Goal: Task Accomplishment & Management: Manage account settings

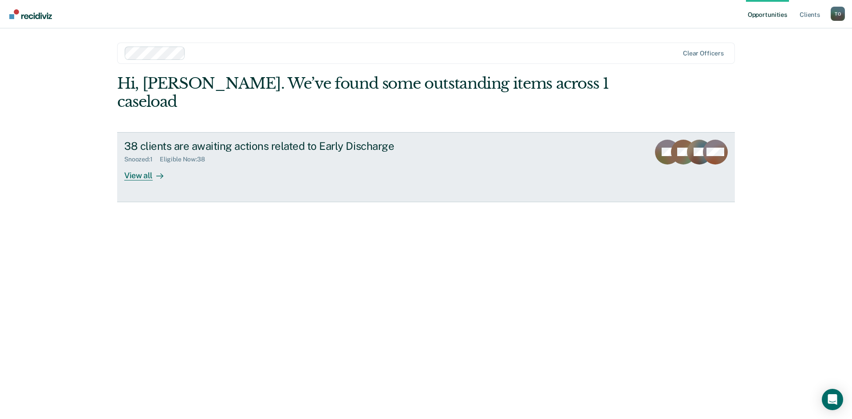
click at [162, 173] on icon at bounding box center [159, 176] width 7 height 7
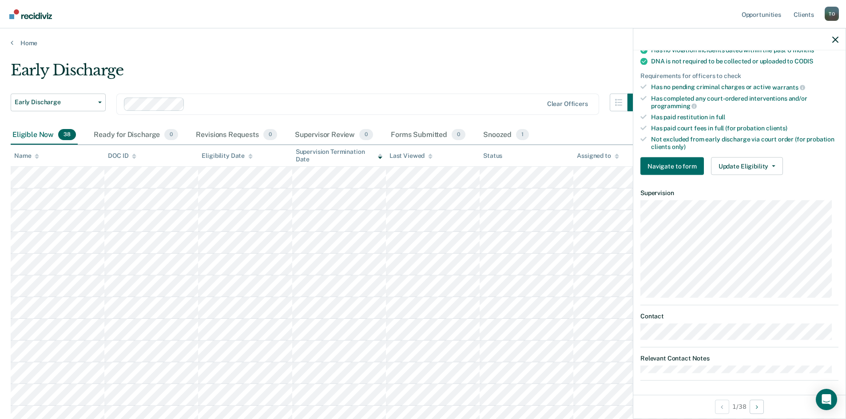
scroll to position [195, 0]
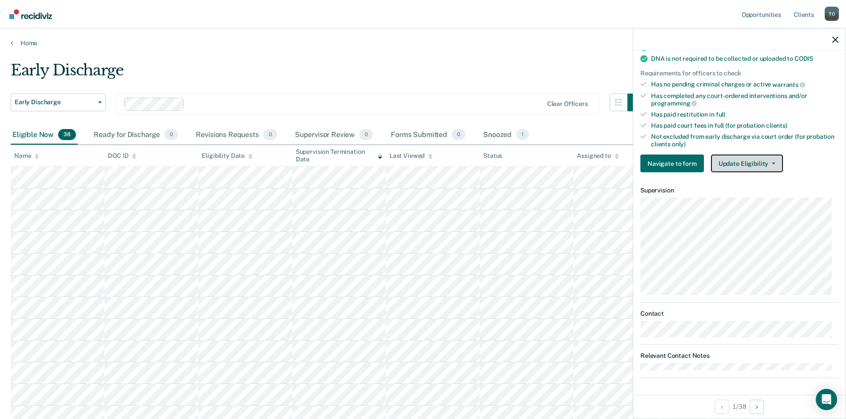
click at [771, 161] on button "Update Eligibility" at bounding box center [747, 164] width 72 height 18
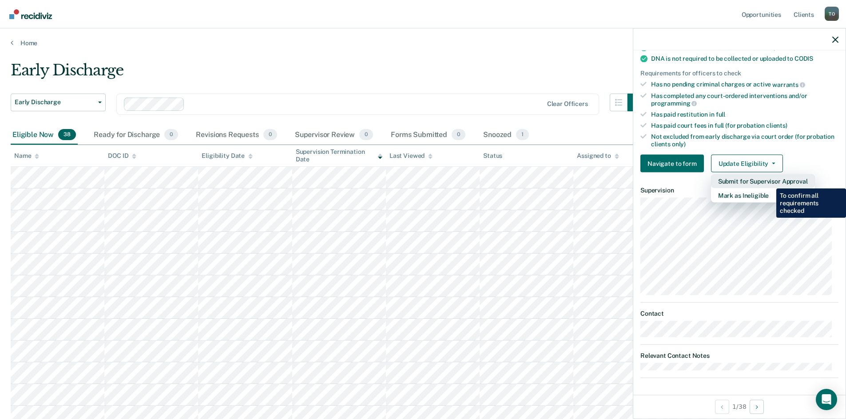
click at [769, 182] on button "Submit for Supervisor Approval" at bounding box center [763, 181] width 104 height 14
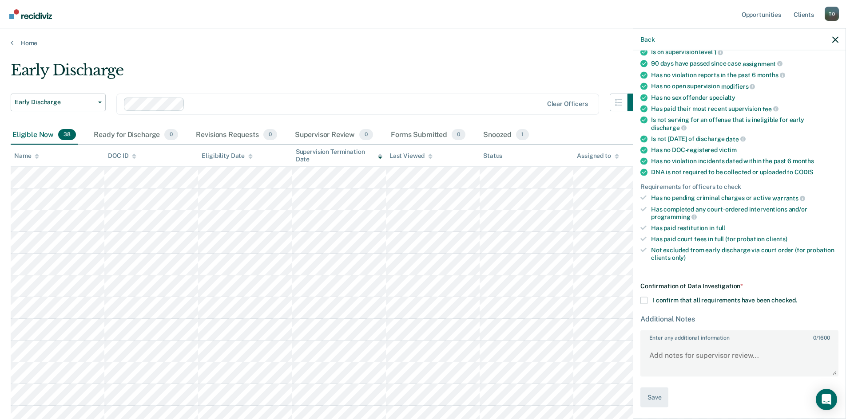
click at [646, 301] on span at bounding box center [643, 300] width 7 height 7
click at [797, 297] on input "I confirm that all requirements have been checked." at bounding box center [797, 297] width 0 height 0
click at [653, 396] on button "Save" at bounding box center [654, 398] width 28 height 20
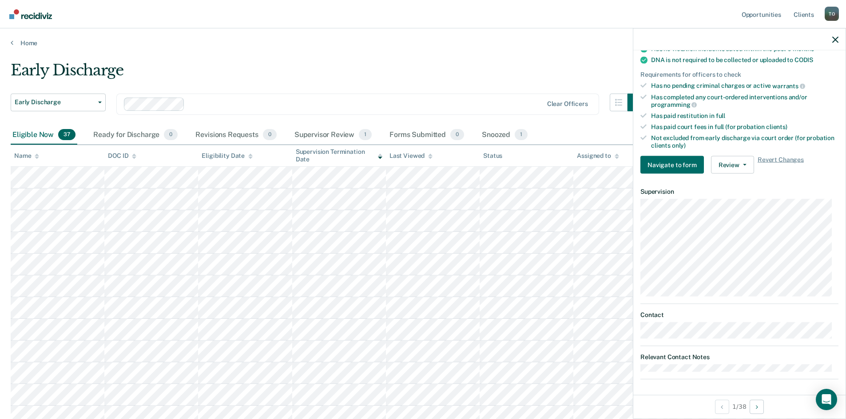
scroll to position [195, 0]
click at [835, 40] on icon "button" at bounding box center [835, 39] width 6 height 6
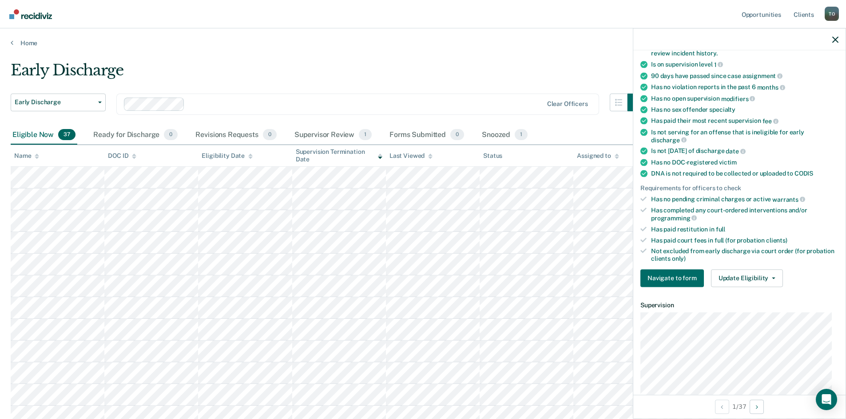
scroll to position [89, 0]
click at [751, 280] on button "Update Eligibility" at bounding box center [747, 278] width 72 height 18
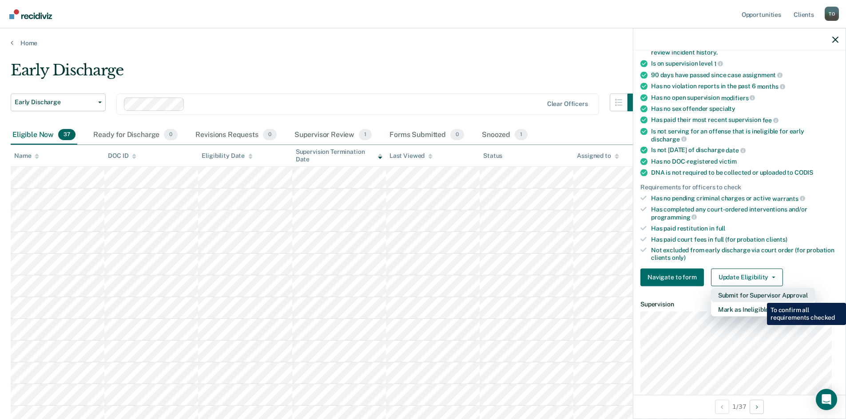
click at [760, 296] on button "Submit for Supervisor Approval" at bounding box center [763, 295] width 104 height 14
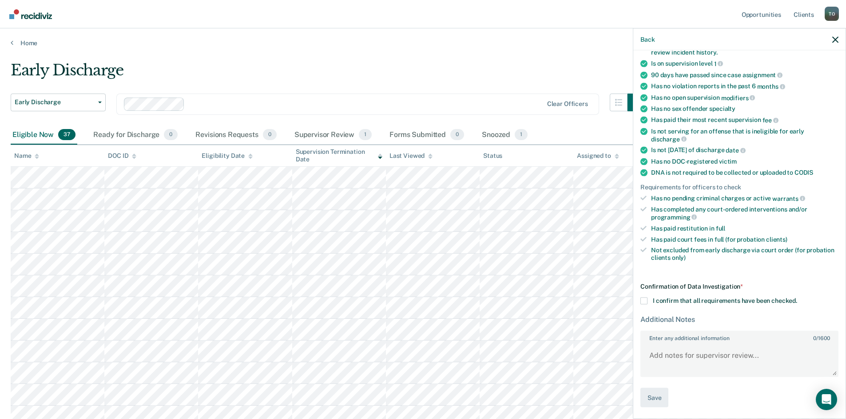
click at [649, 300] on label "I confirm that all requirements have been checked." at bounding box center [739, 300] width 198 height 7
click at [797, 297] on input "I confirm that all requirements have been checked." at bounding box center [797, 297] width 0 height 0
click at [656, 394] on button "Save" at bounding box center [654, 398] width 28 height 20
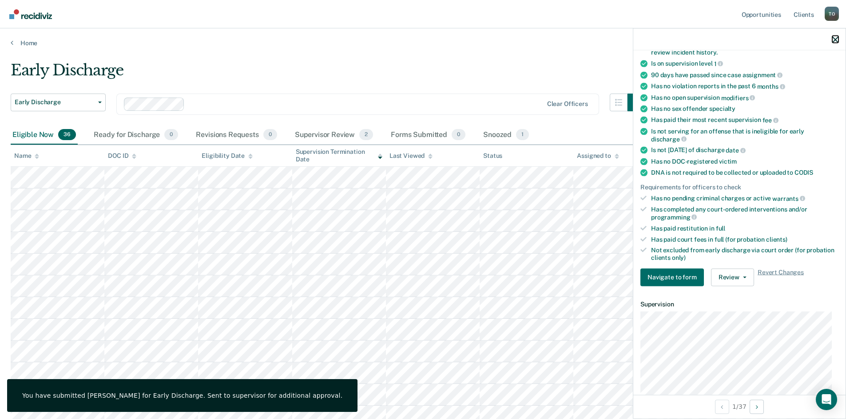
click at [833, 42] on icon "button" at bounding box center [835, 39] width 6 height 6
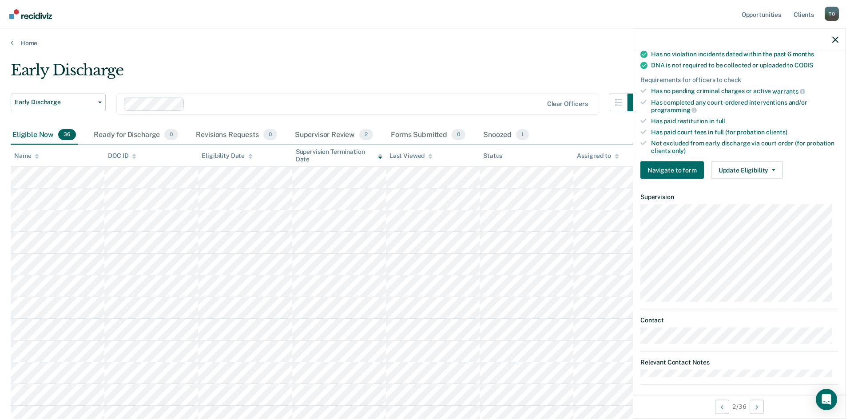
scroll to position [195, 0]
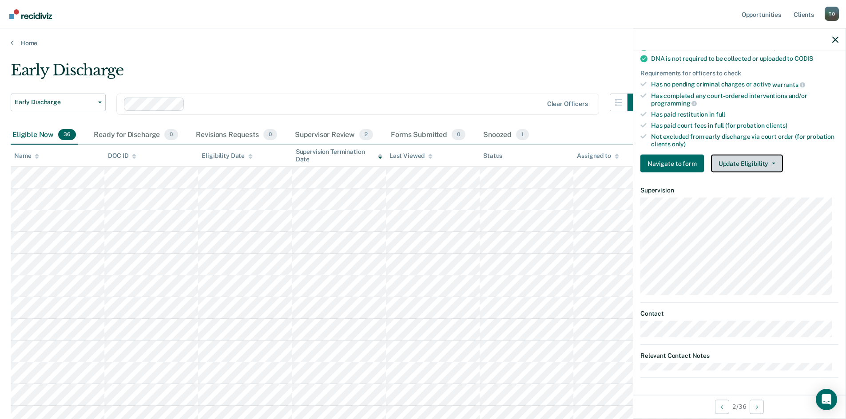
click at [768, 163] on span "button" at bounding box center [771, 164] width 7 height 2
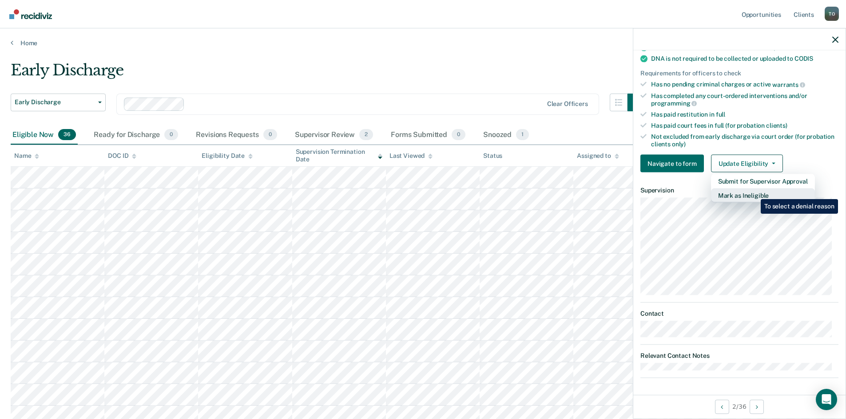
click at [754, 193] on button "Mark as Ineligible" at bounding box center [763, 196] width 104 height 14
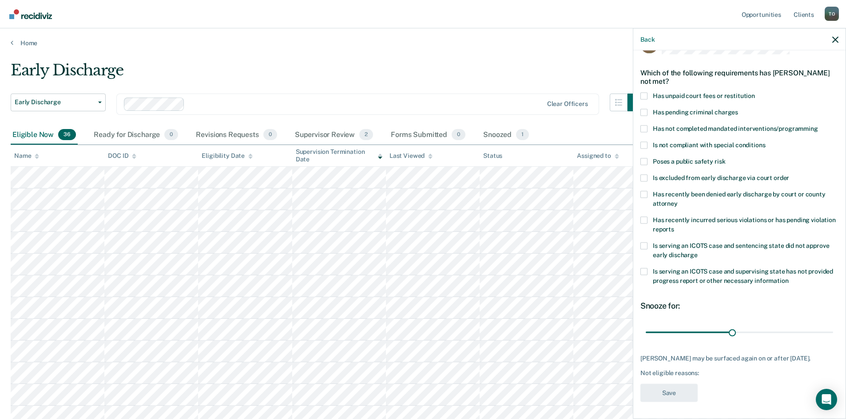
click at [647, 143] on span at bounding box center [643, 145] width 7 height 7
click at [765, 142] on input "Is not compliant with special conditions" at bounding box center [765, 142] width 0 height 0
type input "30"
click at [730, 332] on input "range" at bounding box center [738, 333] width 187 height 16
click at [669, 394] on button "Save" at bounding box center [668, 393] width 57 height 18
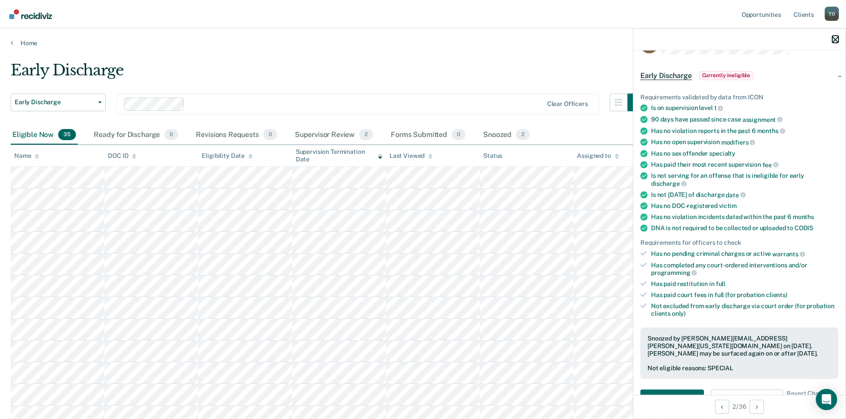
click at [837, 40] on icon "button" at bounding box center [835, 39] width 6 height 6
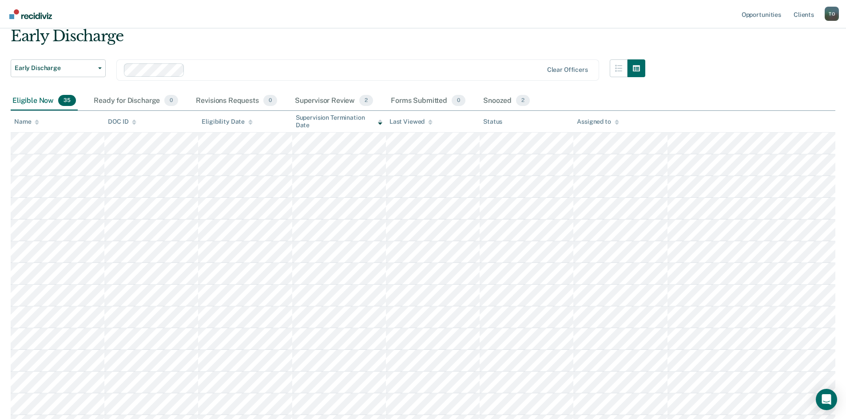
scroll to position [44, 0]
